Goal: Navigation & Orientation: Find specific page/section

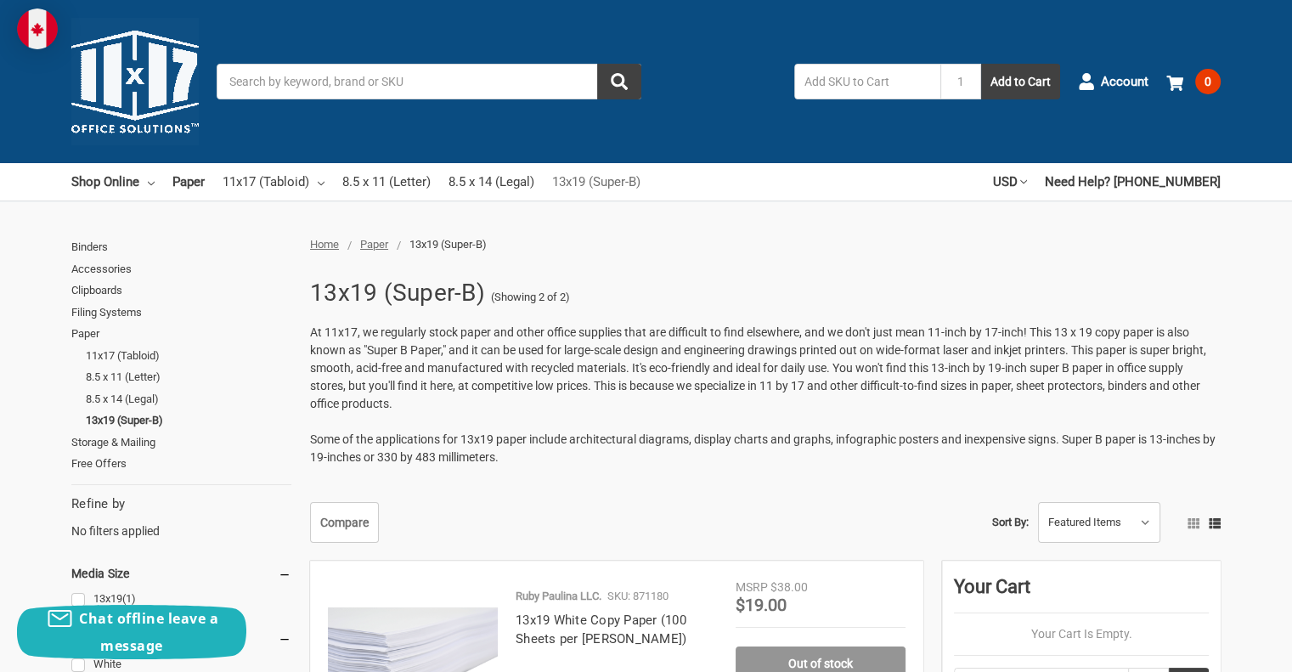
click at [590, 182] on link "13x19 (Super-B)" at bounding box center [596, 181] width 88 height 37
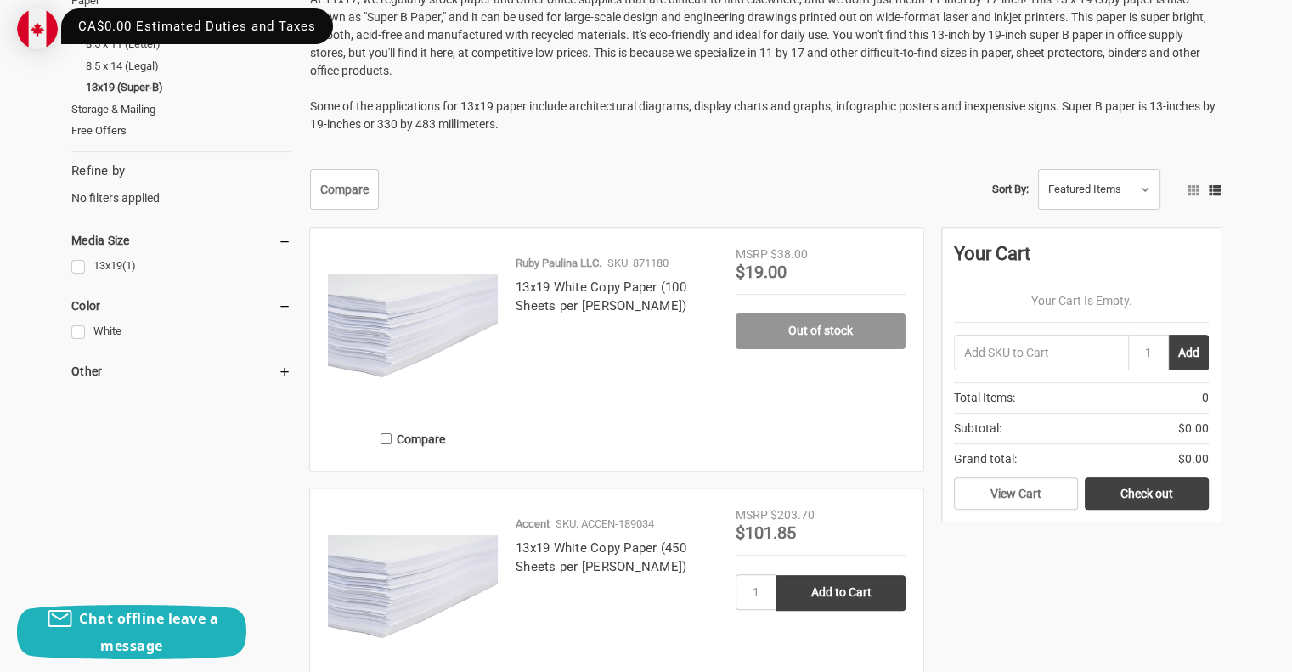
scroll to position [340, 0]
